Goal: Navigation & Orientation: Find specific page/section

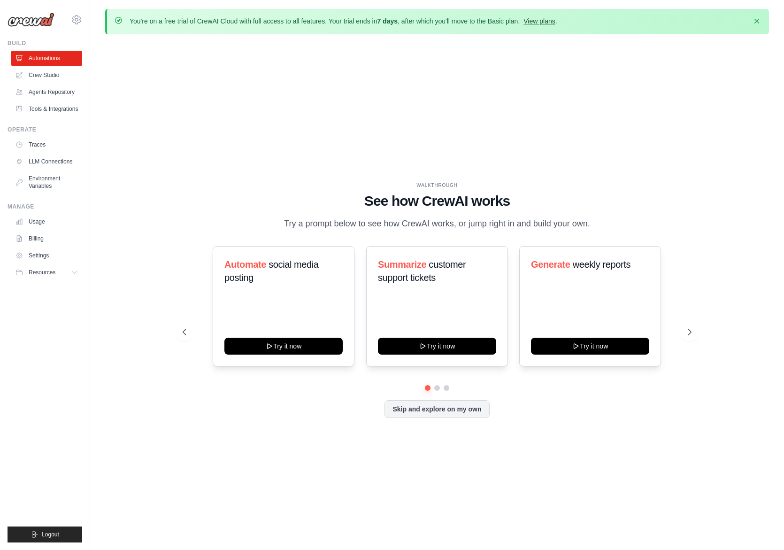
click at [555, 25] on link "View plans" at bounding box center [539, 21] width 31 height 8
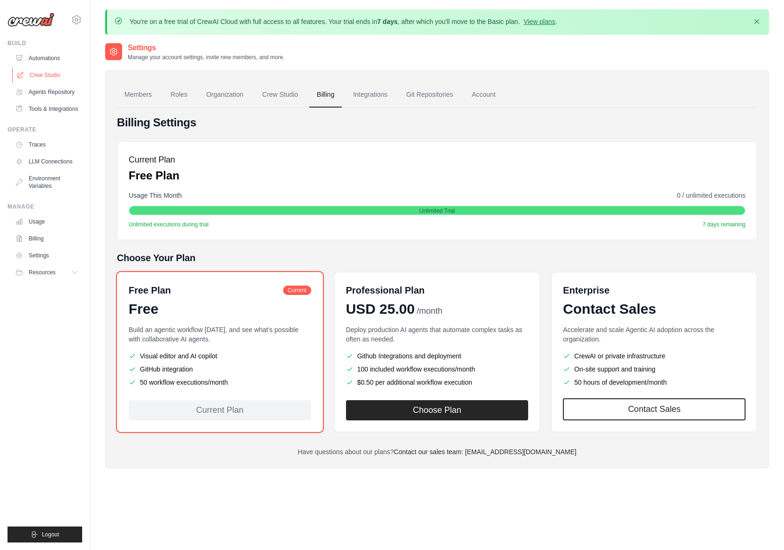
click at [64, 83] on link "Crew Studio" at bounding box center [47, 75] width 71 height 15
